Goal: Book appointment/travel/reservation

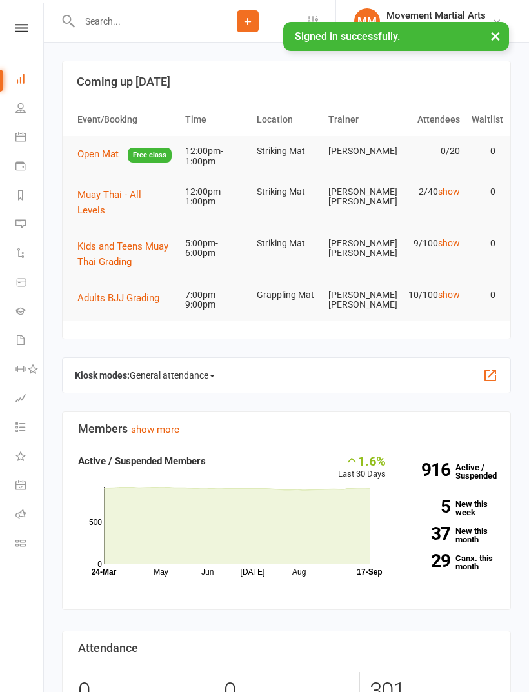
click at [25, 142] on link "Calendar" at bounding box center [29, 138] width 29 height 29
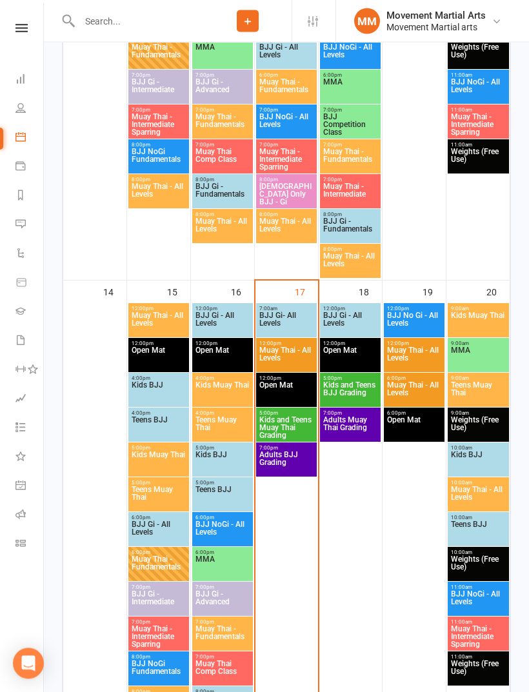
scroll to position [1028, 0]
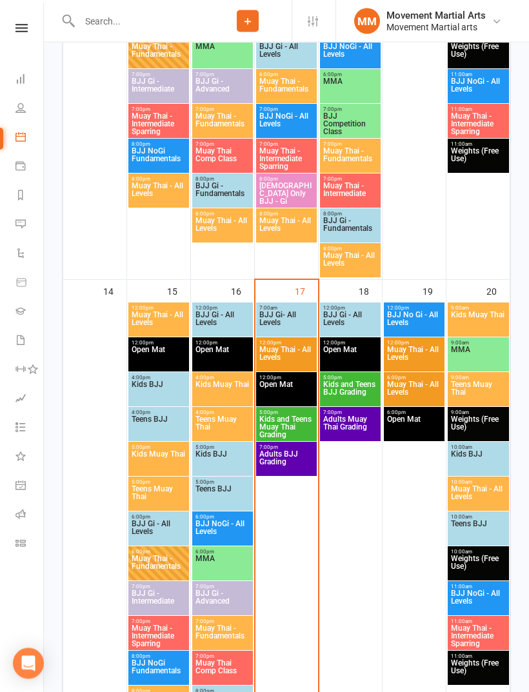
click at [280, 322] on span "BJJ Gi- All Levels" at bounding box center [286, 322] width 55 height 23
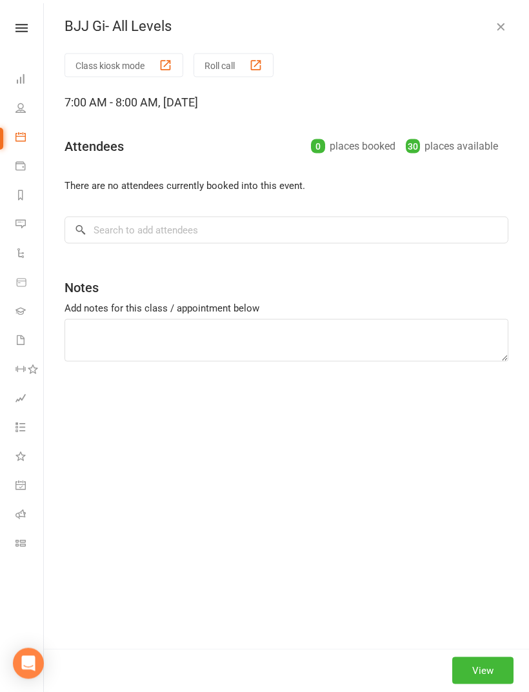
scroll to position [1028, 0]
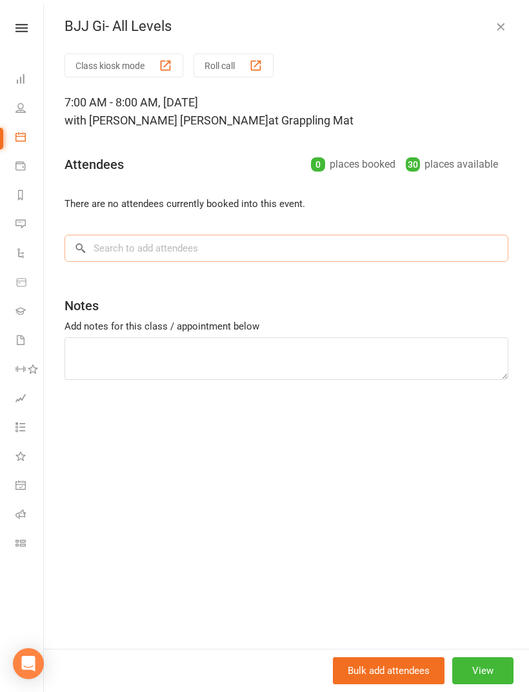
click at [147, 252] on input "search" at bounding box center [286, 248] width 444 height 27
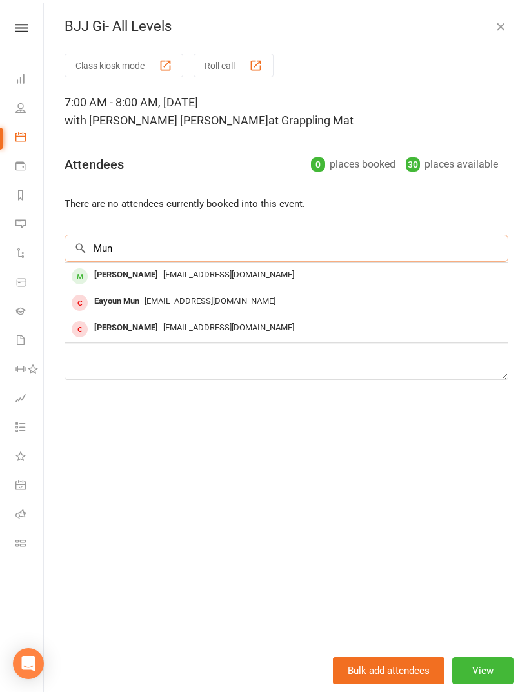
type input "Mun"
click at [163, 270] on span "[EMAIL_ADDRESS][DOMAIN_NAME]" at bounding box center [228, 275] width 131 height 10
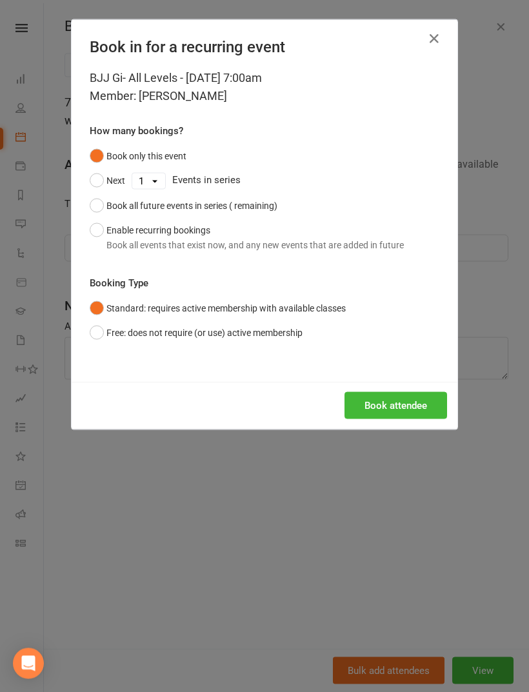
scroll to position [1028, 0]
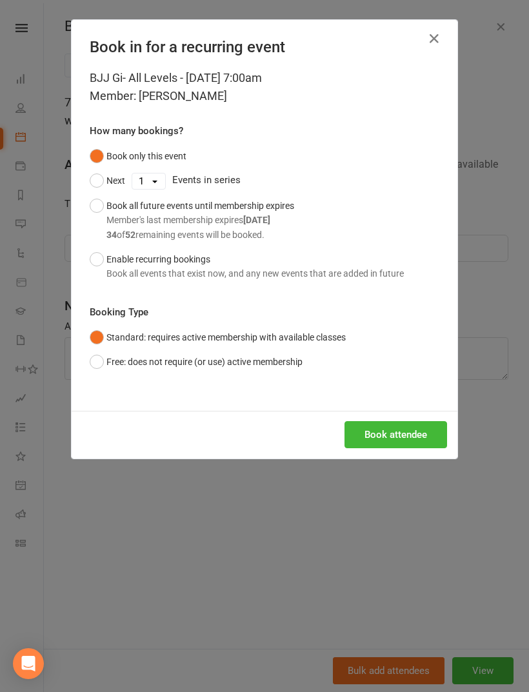
click at [385, 427] on button "Book attendee" at bounding box center [395, 434] width 103 height 27
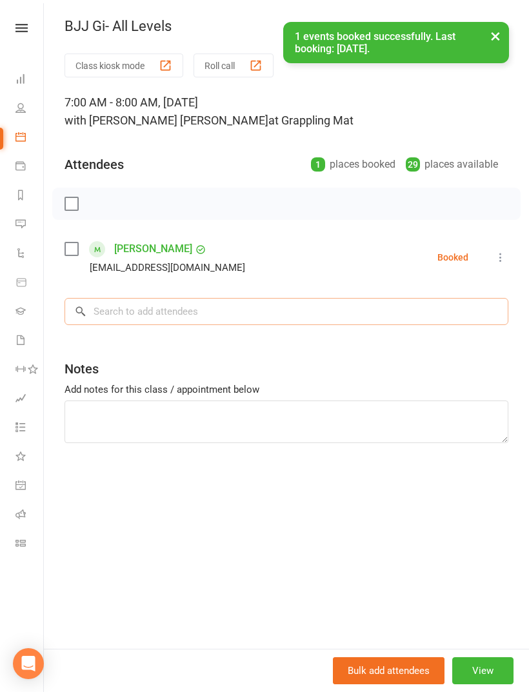
click at [148, 309] on input "search" at bounding box center [286, 311] width 444 height 27
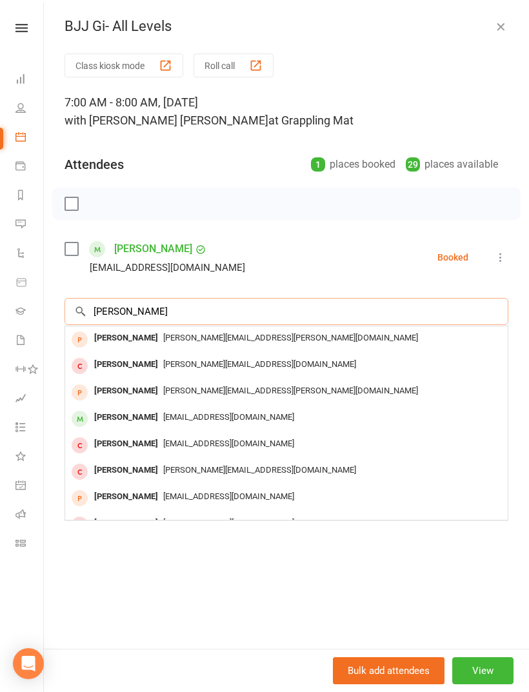
type input "[PERSON_NAME]"
click at [135, 420] on div "[PERSON_NAME]" at bounding box center [126, 417] width 74 height 19
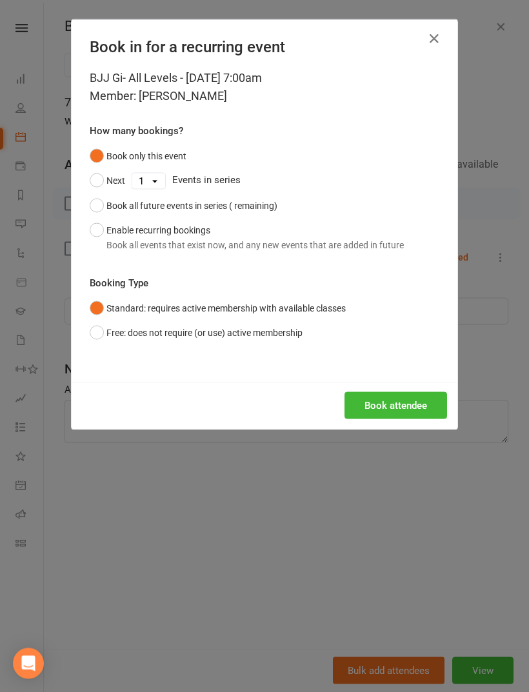
scroll to position [1028, 0]
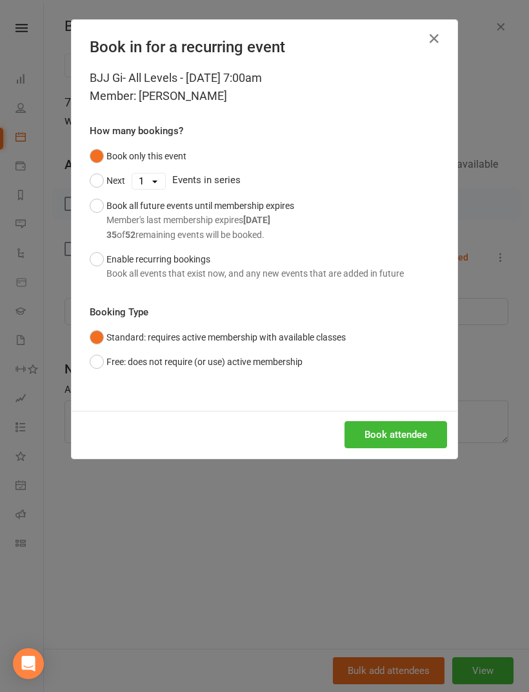
click at [397, 431] on button "Book attendee" at bounding box center [395, 434] width 103 height 27
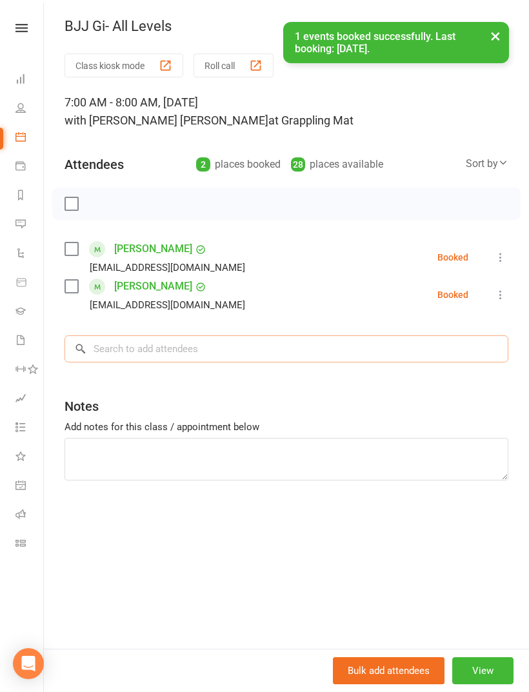
click at [155, 358] on input "search" at bounding box center [286, 348] width 444 height 27
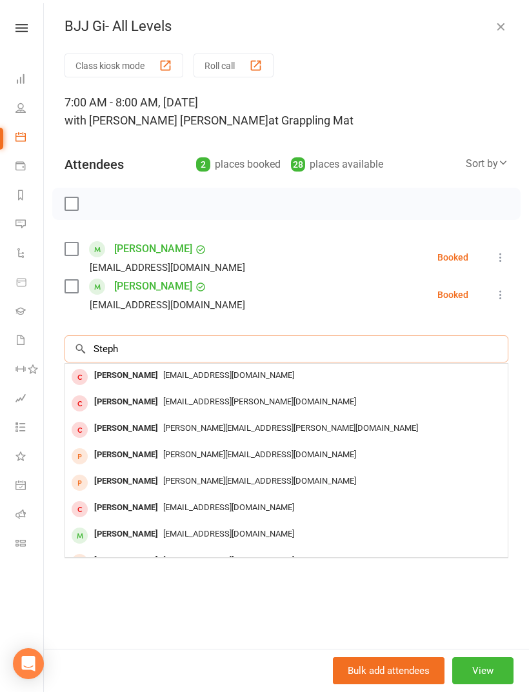
type input "Steph"
click at [82, 377] on div at bounding box center [80, 377] width 16 height 16
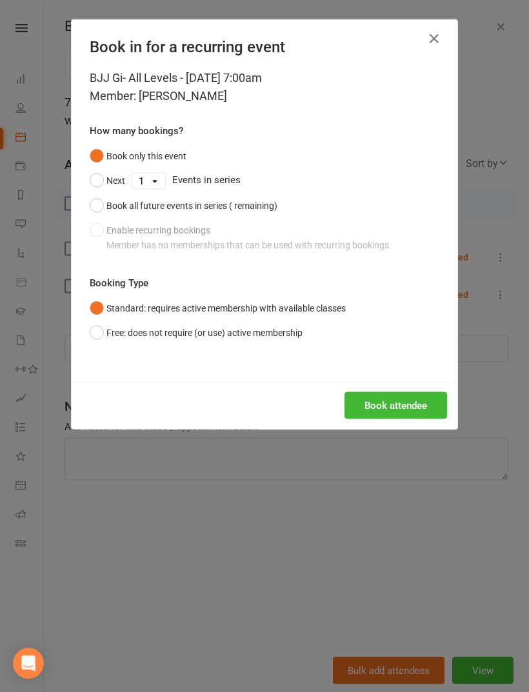
scroll to position [1028, 0]
click at [395, 406] on button "Book attendee" at bounding box center [395, 405] width 103 height 27
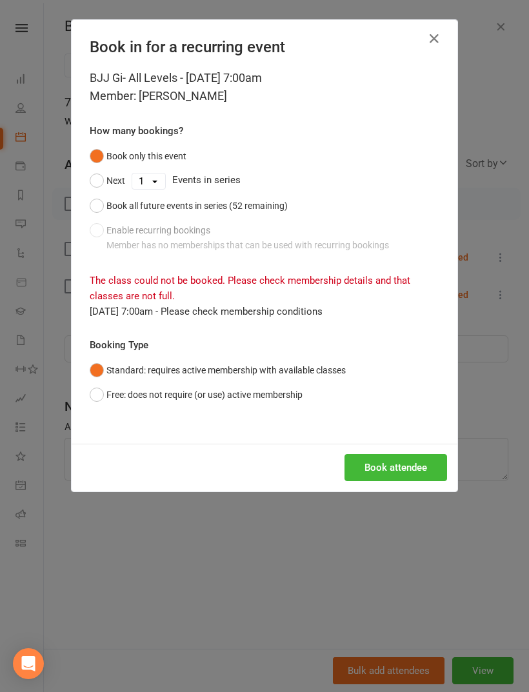
click at [395, 468] on button "Book attendee" at bounding box center [395, 467] width 103 height 27
click at [405, 466] on button "Book attendee" at bounding box center [395, 467] width 103 height 27
click at [440, 30] on button "button" at bounding box center [434, 38] width 21 height 21
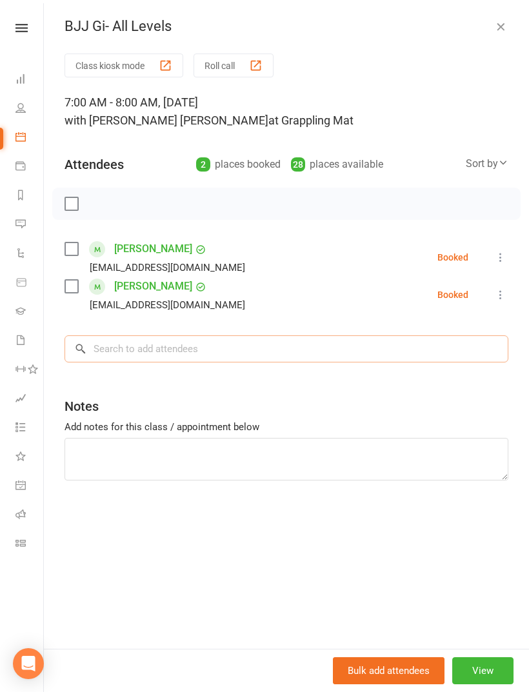
click at [169, 360] on input "search" at bounding box center [286, 348] width 444 height 27
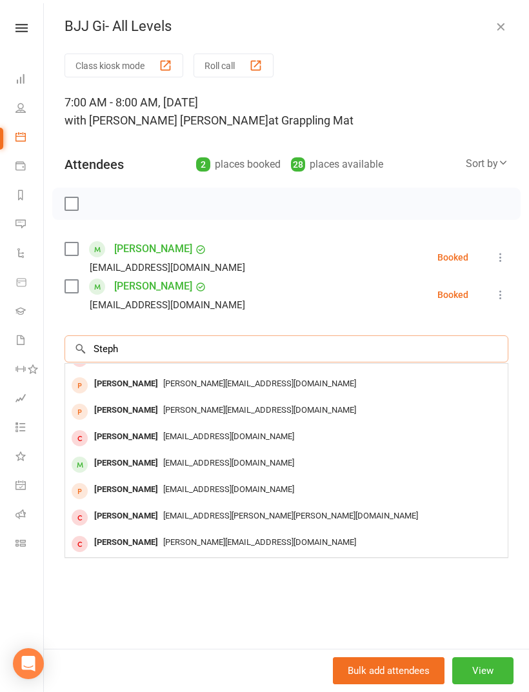
scroll to position [71, 0]
type input "Steph"
click at [123, 466] on div "[PERSON_NAME]" at bounding box center [126, 463] width 74 height 19
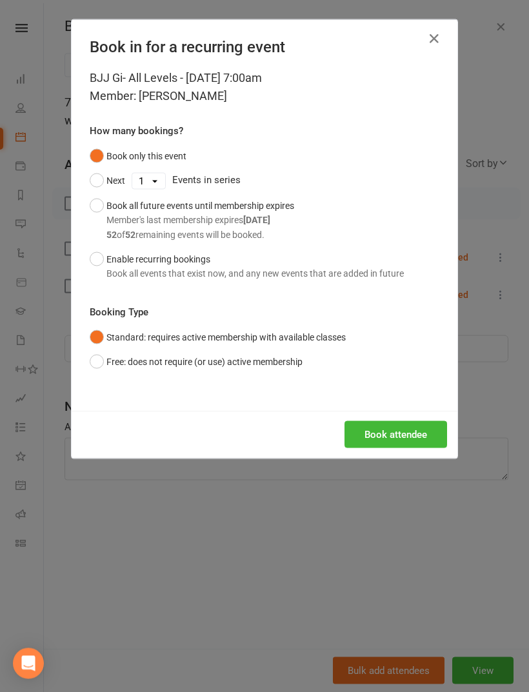
scroll to position [1028, 0]
click at [391, 430] on button "Book attendee" at bounding box center [395, 434] width 103 height 27
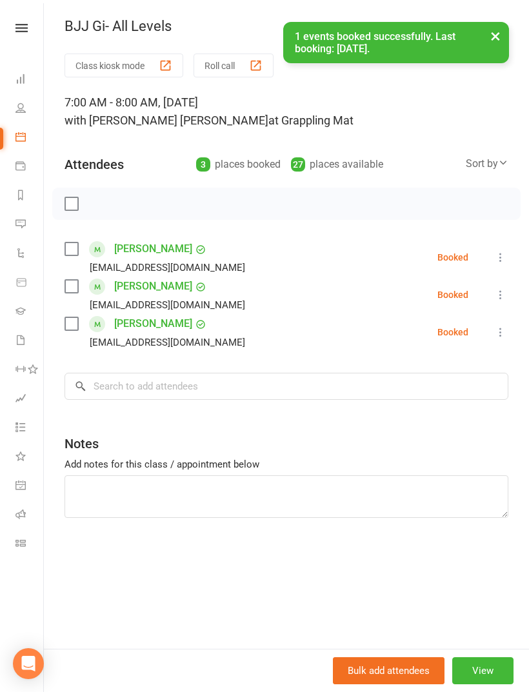
click at [76, 202] on label at bounding box center [70, 203] width 13 height 13
click at [99, 202] on icon "button" at bounding box center [100, 204] width 14 height 14
